Goal: Information Seeking & Learning: Check status

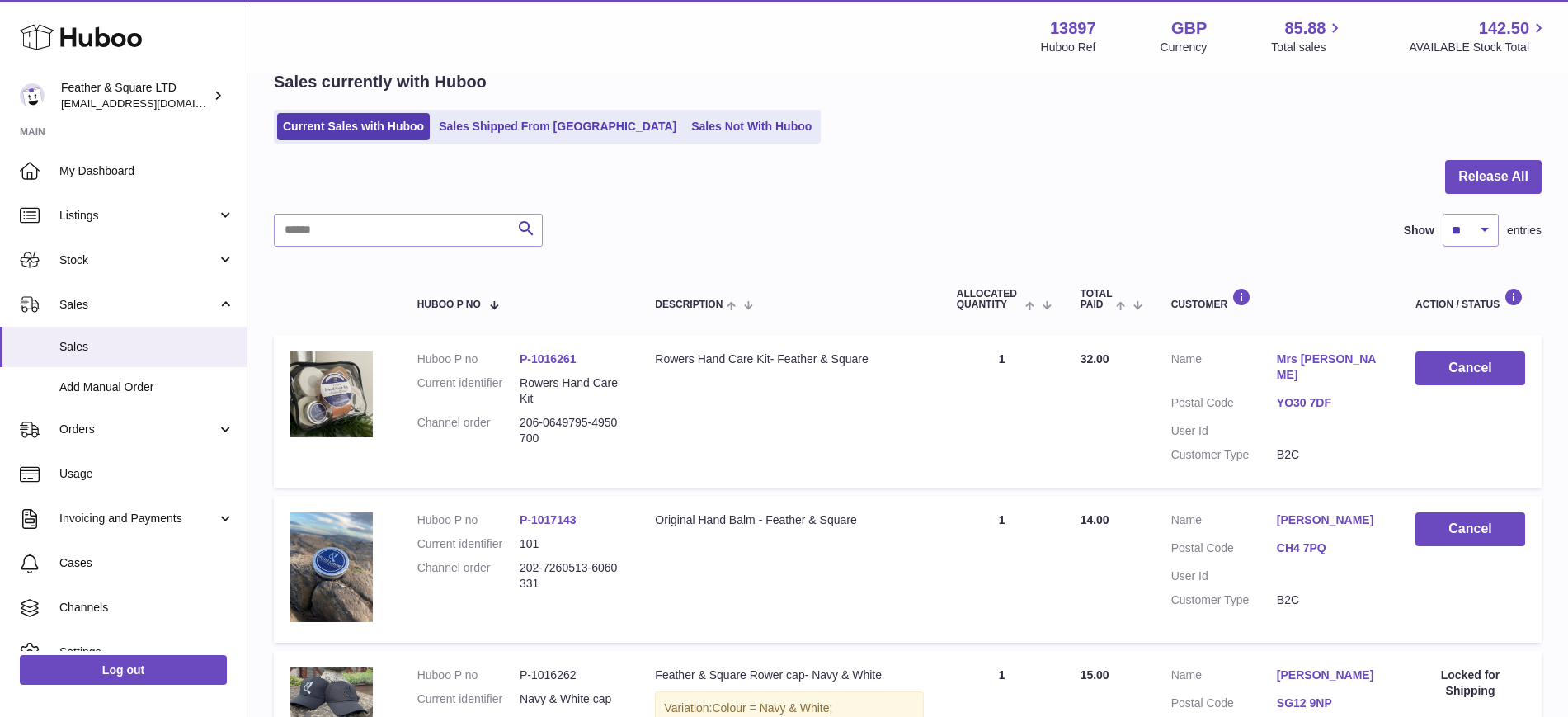
scroll to position [81, 0]
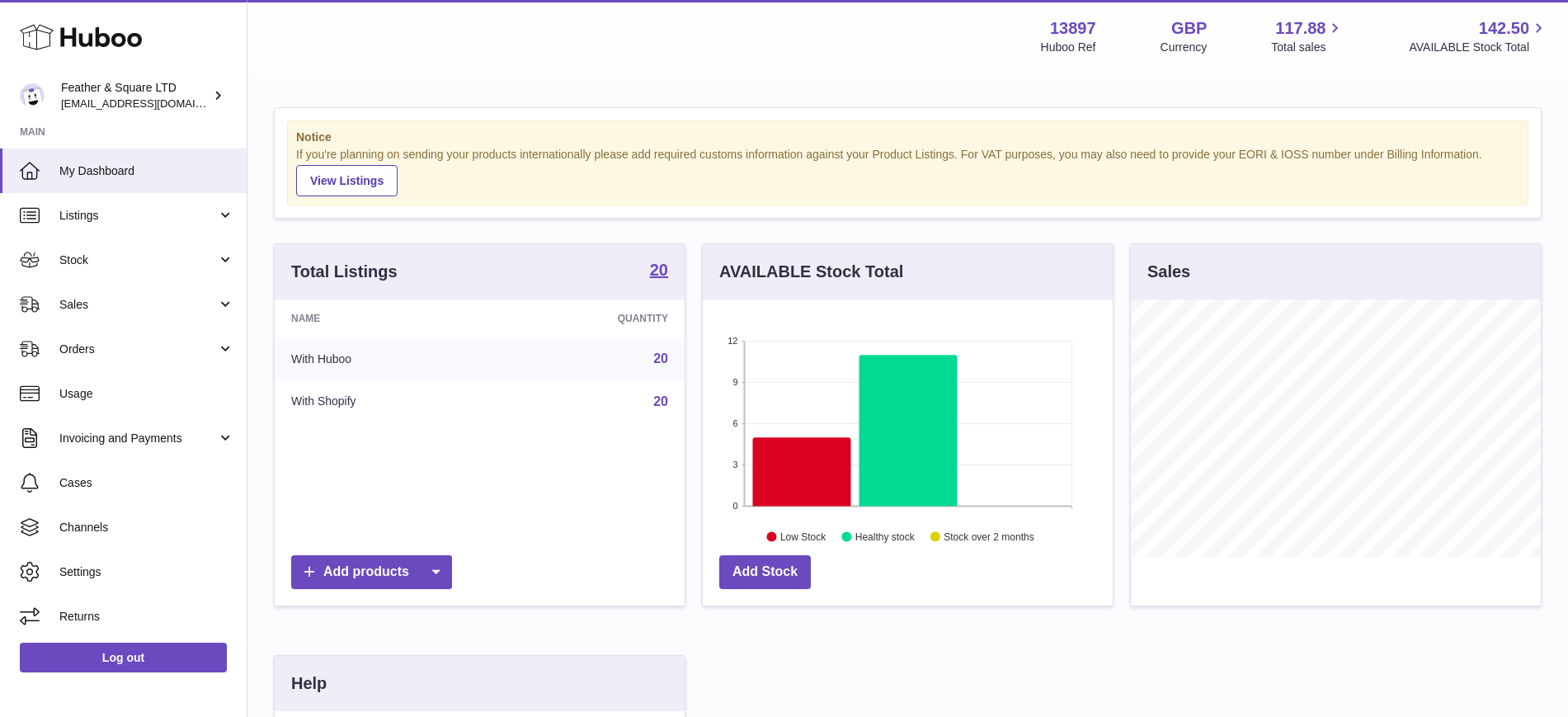
scroll to position [258, 410]
click at [79, 305] on span "Sales" at bounding box center [138, 304] width 157 height 16
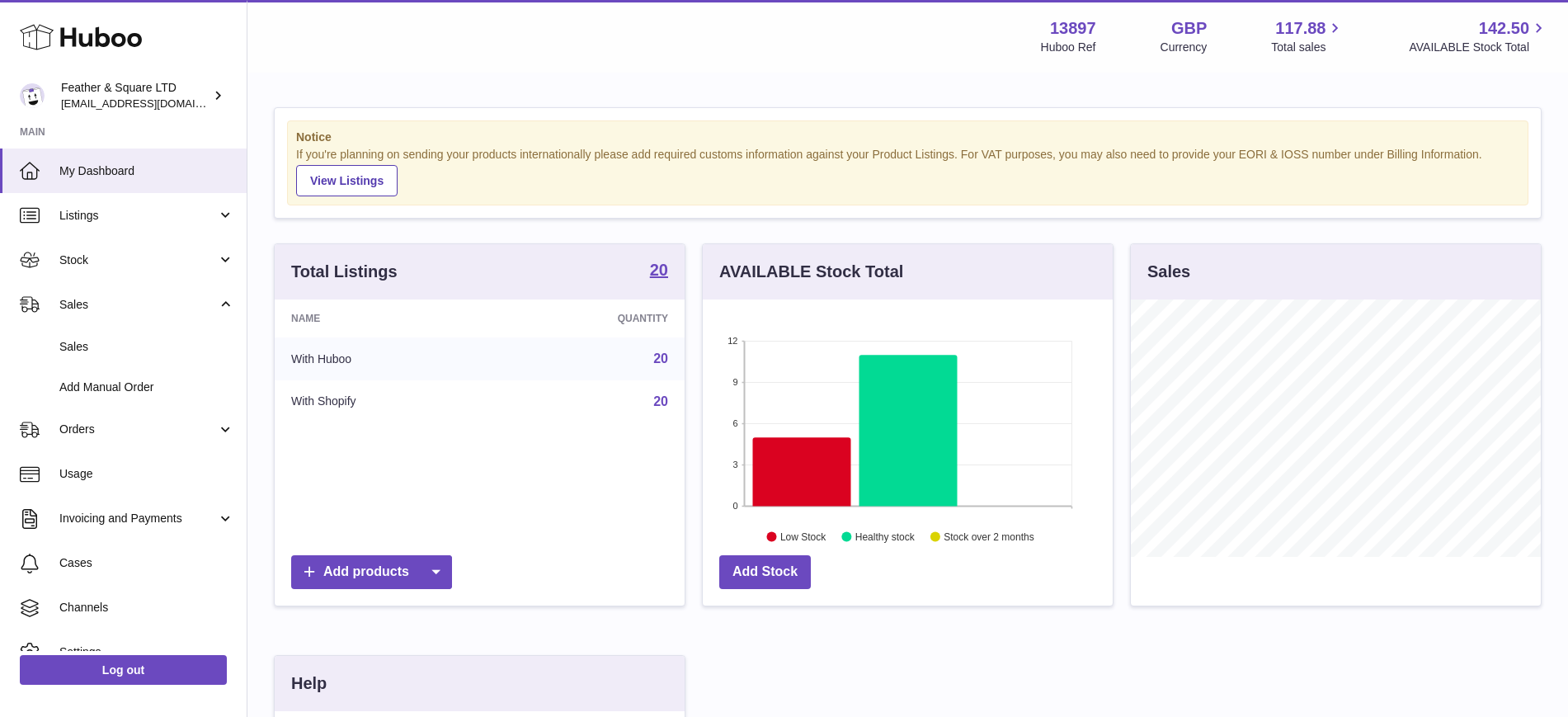
click at [86, 339] on span "Sales" at bounding box center [147, 346] width 175 height 16
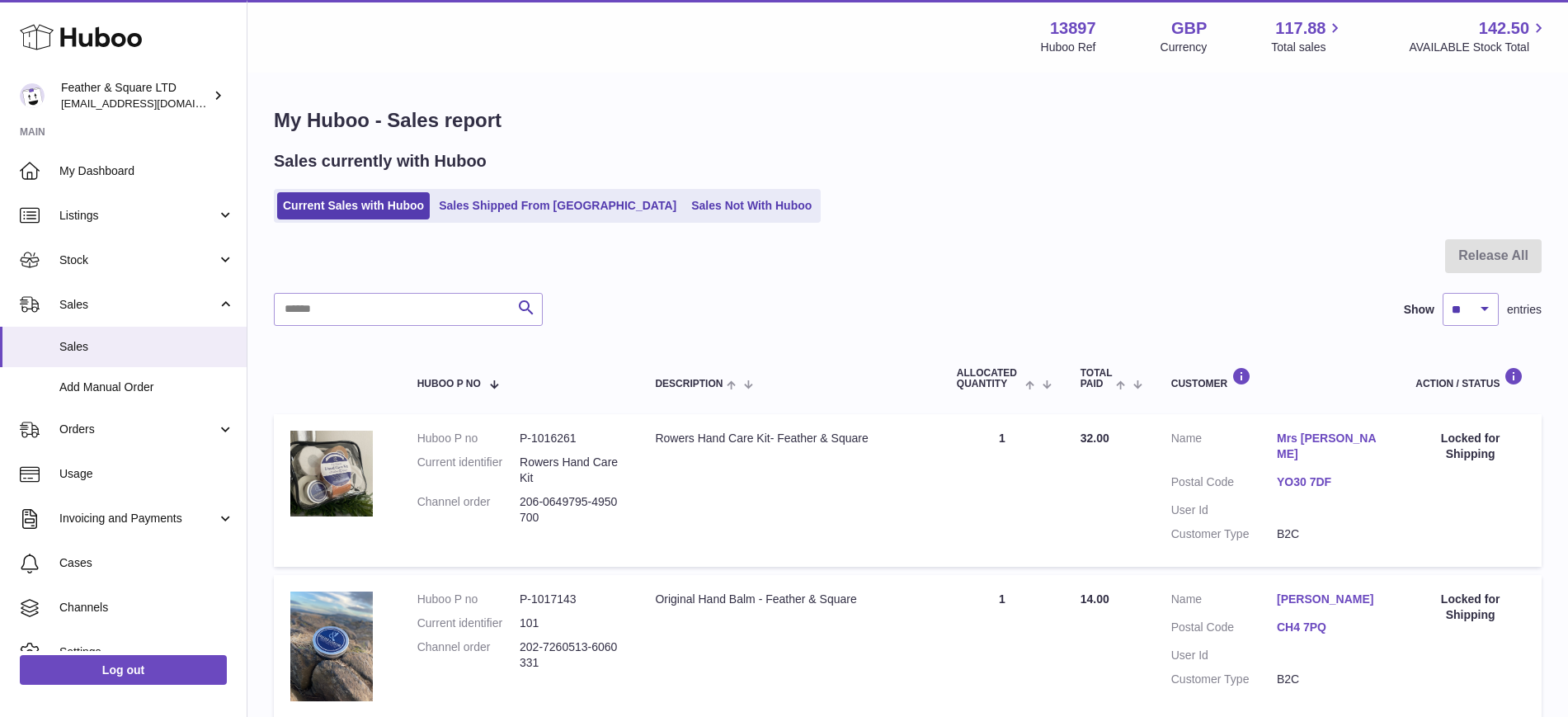
click at [512, 207] on link "Sales Shipped From [GEOGRAPHIC_DATA]" at bounding box center [558, 206] width 249 height 27
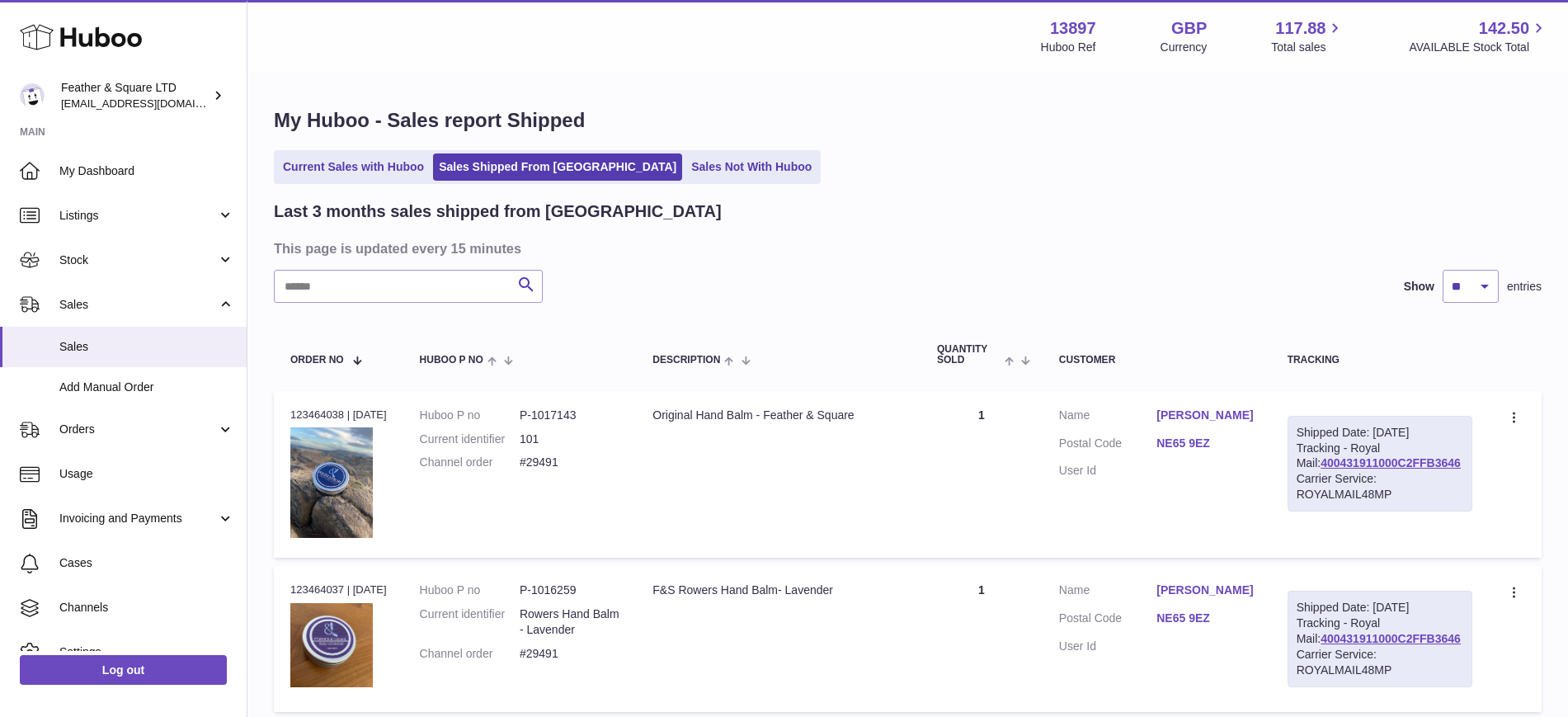
click at [334, 159] on link "Current Sales with Huboo" at bounding box center [353, 166] width 153 height 27
